Goal: Entertainment & Leisure: Browse casually

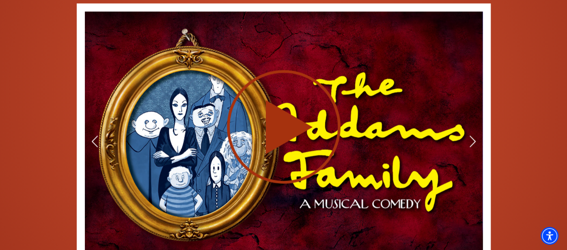
click at [362, 135] on icon at bounding box center [283, 126] width 199 height 115
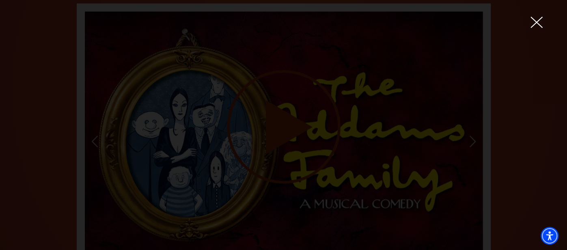
scroll to position [1000, 0]
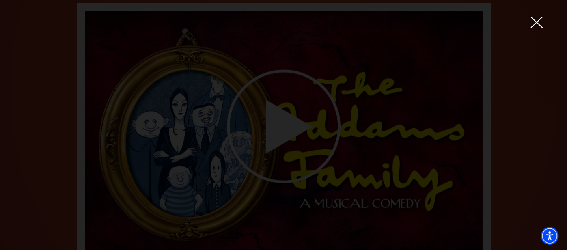
click at [68, 130] on div at bounding box center [283, 125] width 567 height 250
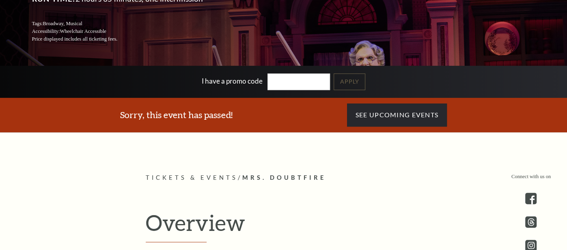
scroll to position [132, 0]
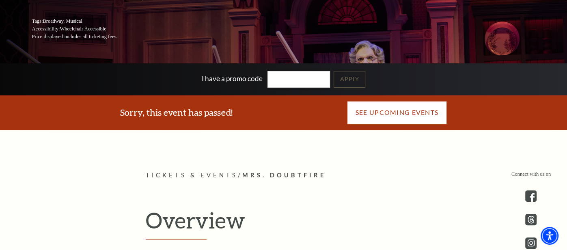
click at [422, 110] on link "See Upcoming Events" at bounding box center [397, 112] width 100 height 23
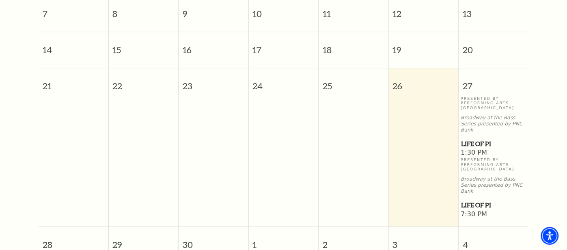
scroll to position [279, 0]
click at [480, 137] on span "Life of Pi" at bounding box center [493, 142] width 65 height 10
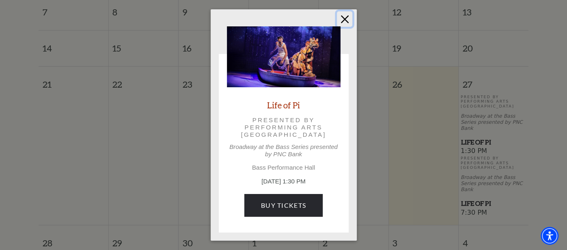
click at [346, 18] on button "Close" at bounding box center [344, 18] width 15 height 15
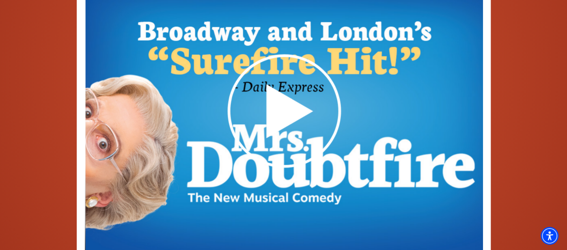
scroll to position [1004, 0]
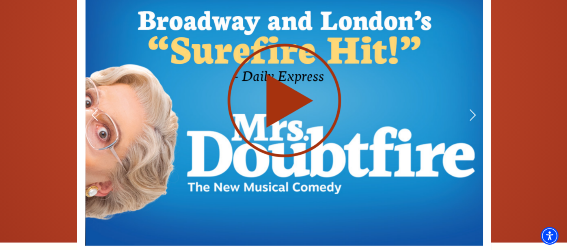
click at [281, 84] on use at bounding box center [284, 100] width 114 height 114
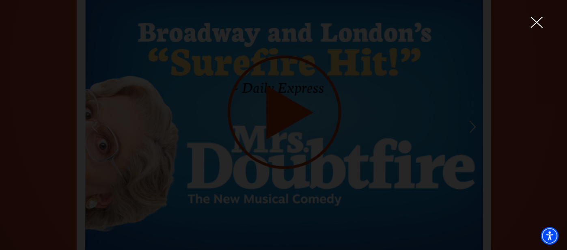
scroll to position [1017, 0]
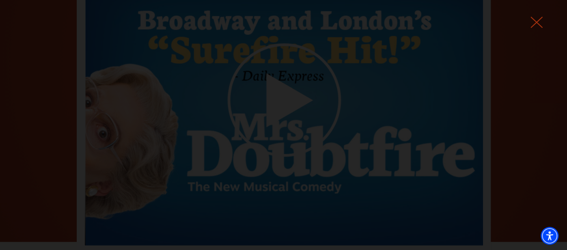
click at [535, 19] on icon at bounding box center [537, 22] width 12 height 12
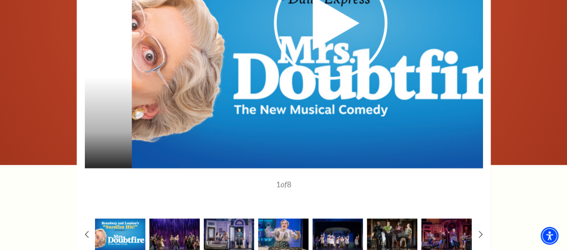
scroll to position [1092, 0]
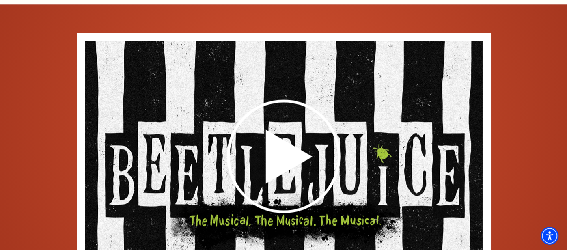
scroll to position [883, 0]
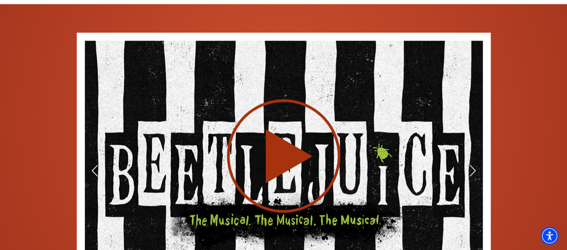
click at [124, 175] on div at bounding box center [284, 156] width 398 height 231
click at [124, 181] on div at bounding box center [284, 156] width 398 height 231
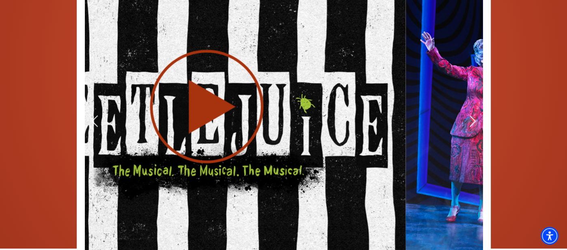
scroll to position [933, 0]
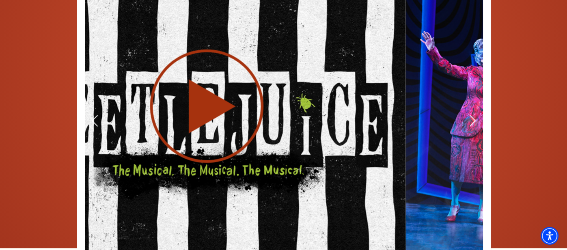
click at [219, 105] on use at bounding box center [207, 106] width 114 height 114
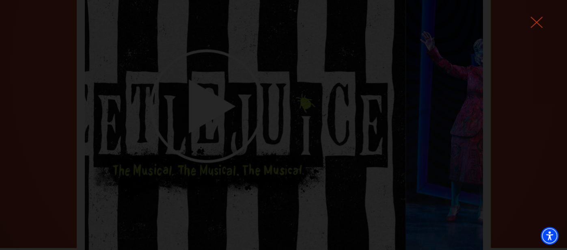
click at [540, 24] on use at bounding box center [537, 22] width 12 height 11
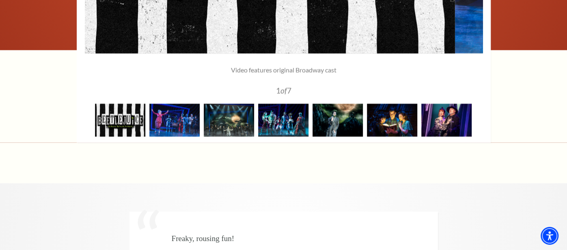
scroll to position [1122, 0]
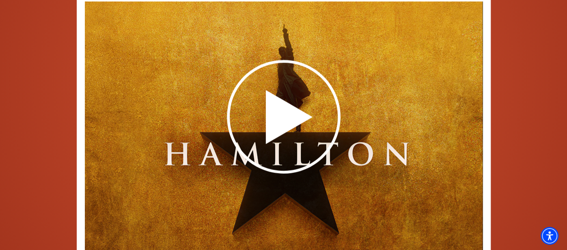
scroll to position [1353, 0]
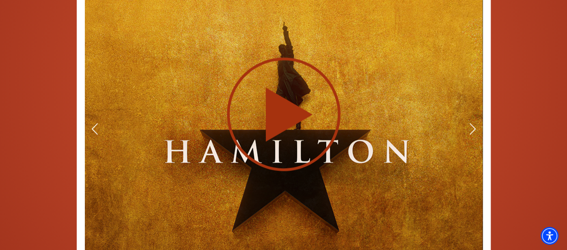
click at [117, 166] on div at bounding box center [284, 114] width 398 height 231
click at [124, 151] on div at bounding box center [284, 114] width 398 height 231
click at [115, 150] on div at bounding box center [284, 114] width 398 height 231
click at [307, 76] on icon at bounding box center [283, 114] width 199 height 115
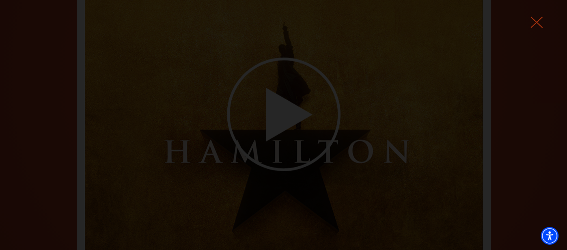
click at [534, 27] on icon at bounding box center [537, 22] width 12 height 12
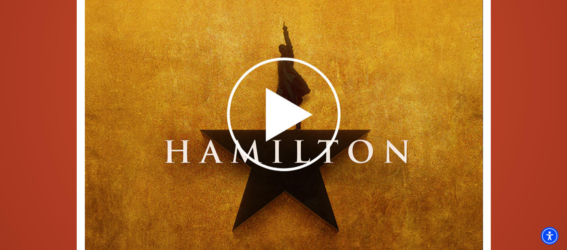
scroll to position [0, 0]
